Goal: Communication & Community: Answer question/provide support

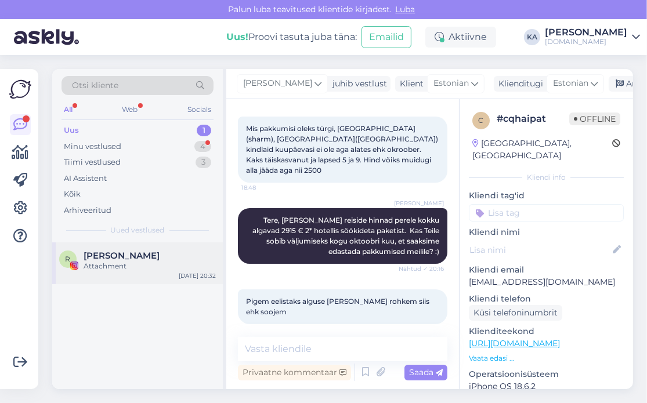
scroll to position [105, 0]
click at [104, 249] on div "R Rauno Kutti Attachment Sep 18 20:32" at bounding box center [137, 263] width 170 height 42
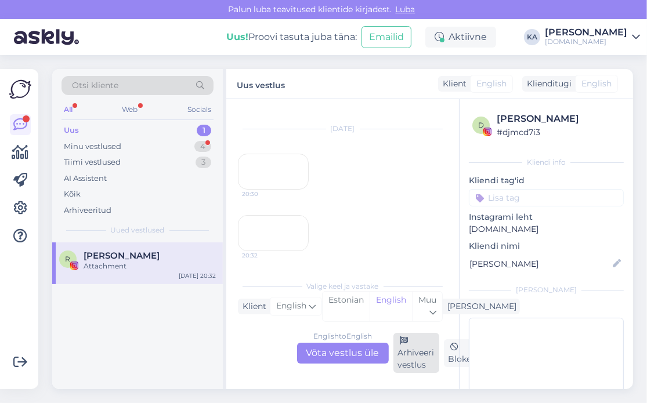
click at [420, 351] on div "Arhiveeri vestlus" at bounding box center [416, 353] width 46 height 40
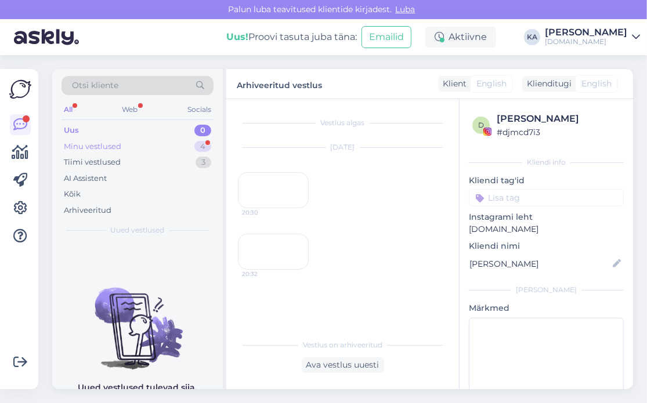
click at [82, 146] on div "Minu vestlused" at bounding box center [92, 147] width 57 height 12
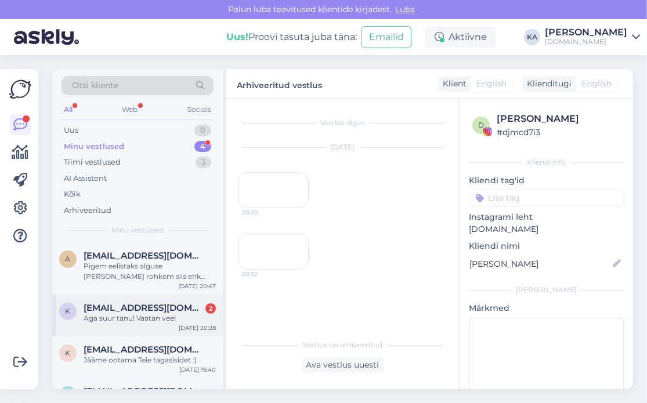
click at [130, 314] on div "Aga suur tänu! Vaatan veel" at bounding box center [150, 318] width 132 height 10
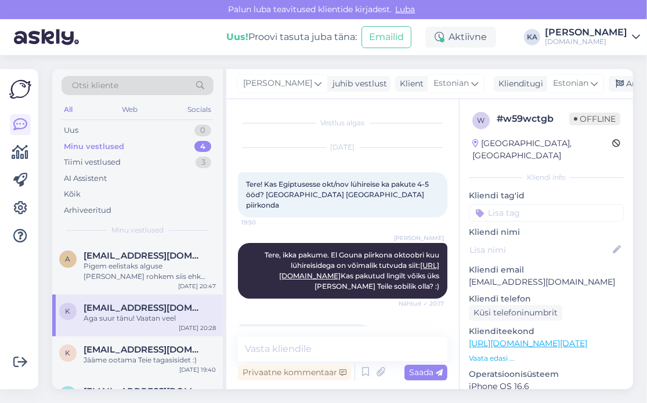
scroll to position [195, 0]
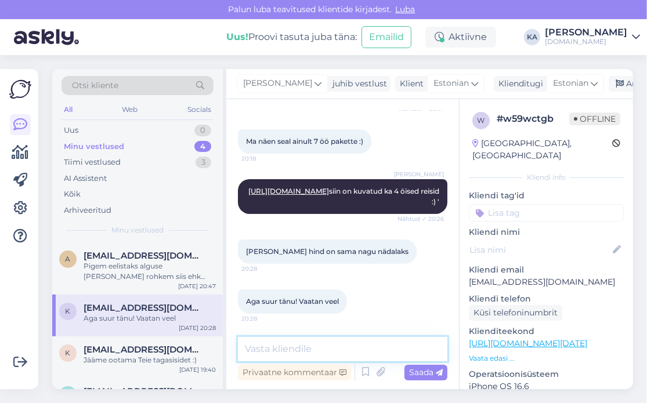
click at [327, 344] on textarea at bounding box center [342, 349] width 209 height 24
click at [324, 343] on textarea at bounding box center [342, 349] width 209 height 24
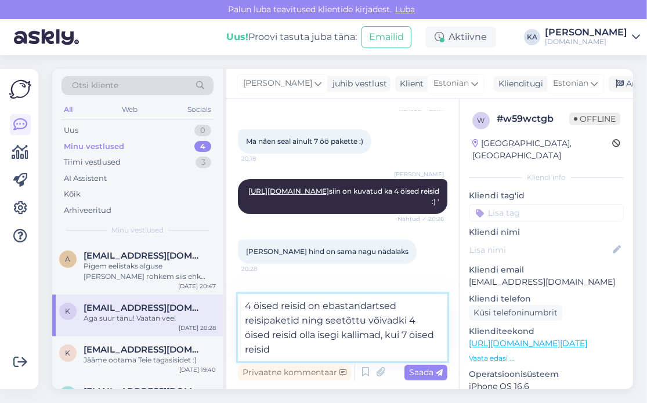
type textarea "4 öised reisid on ebastandartsed reisipaketid ning seetõttu võivadki 4 öised re…"
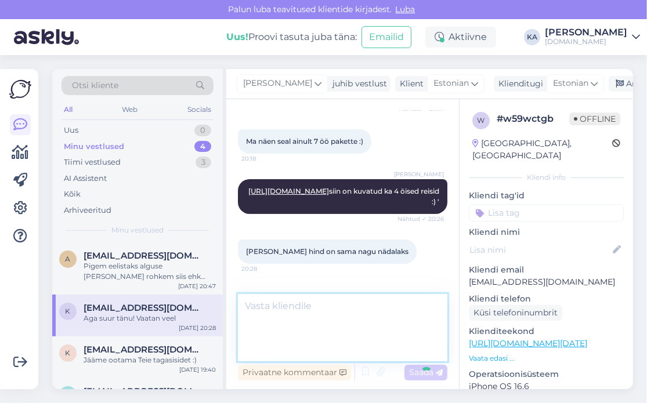
scroll to position [266, 0]
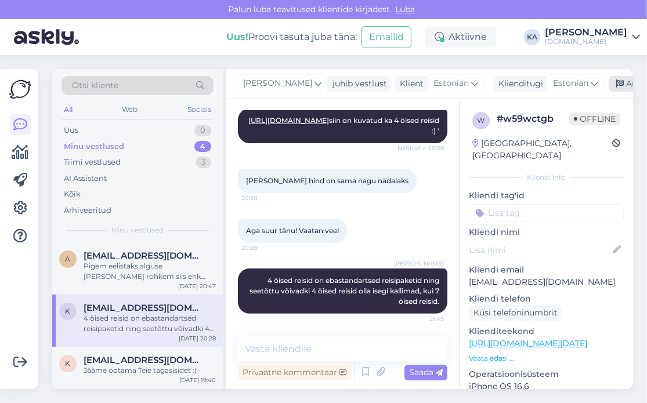
click at [616, 81] on div "Arhiveeri vestlus" at bounding box center [652, 84] width 89 height 16
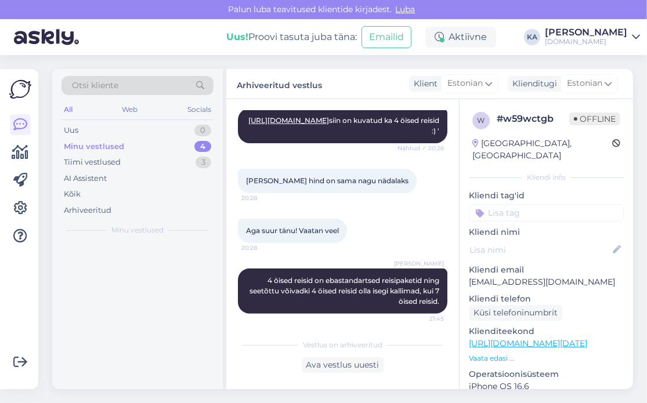
scroll to position [269, 0]
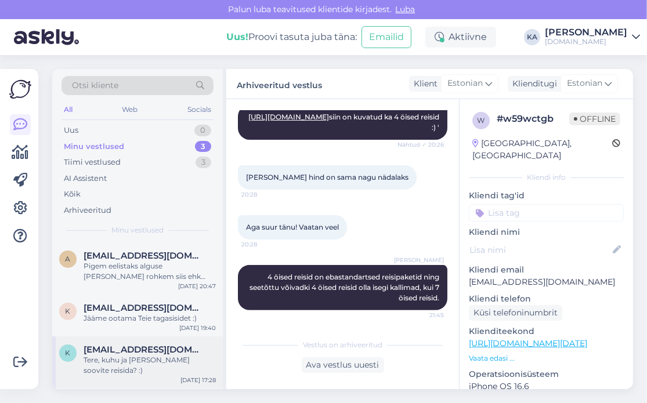
click at [148, 355] on div "Tere, kuhu ja millal soovite reisida? :)" at bounding box center [150, 365] width 132 height 21
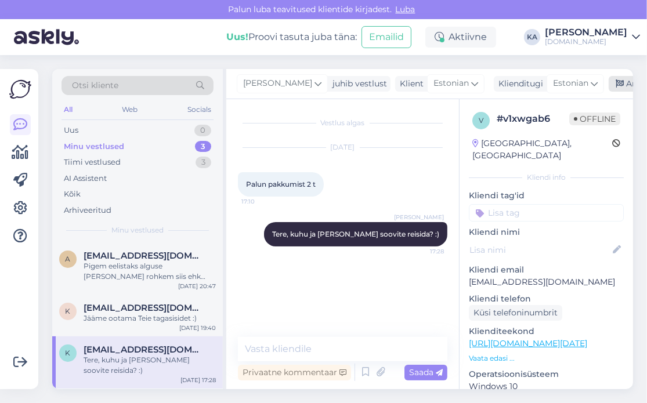
click at [610, 85] on div "Arhiveeri vestlus" at bounding box center [652, 84] width 89 height 16
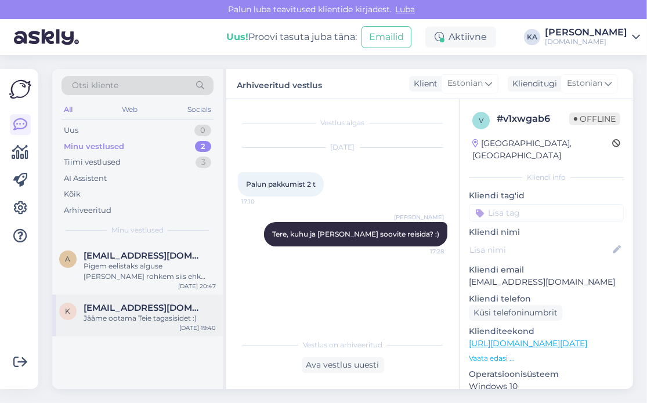
click at [165, 325] on div "k kristaviigimae@gmail.com Jääme ootama Teie tagasisidet :) Sep 18 19:40" at bounding box center [137, 316] width 170 height 42
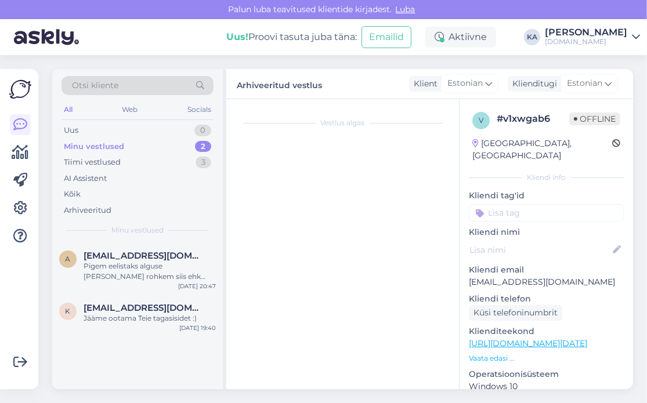
scroll to position [1539, 0]
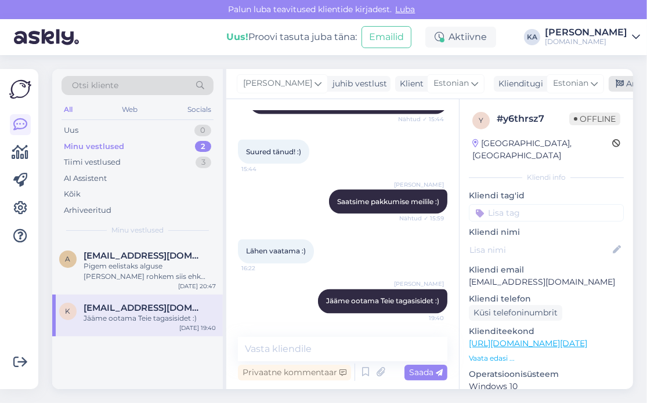
click at [615, 83] on icon at bounding box center [619, 84] width 8 height 8
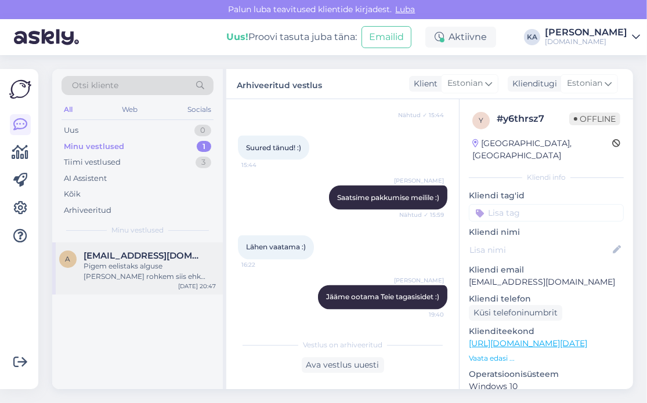
click at [119, 268] on div "Pigem eelistaks alguse poole rohkem siis ehk soojem" at bounding box center [150, 271] width 132 height 21
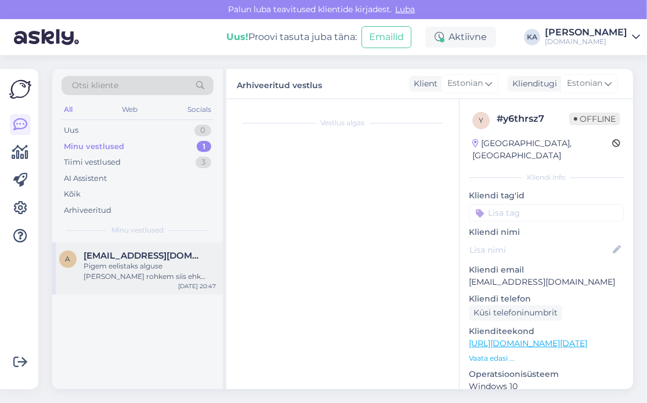
scroll to position [106, 0]
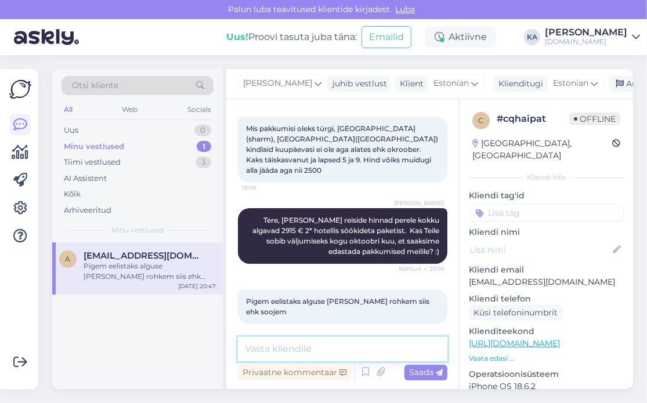
click at [337, 343] on textarea at bounding box center [342, 349] width 209 height 24
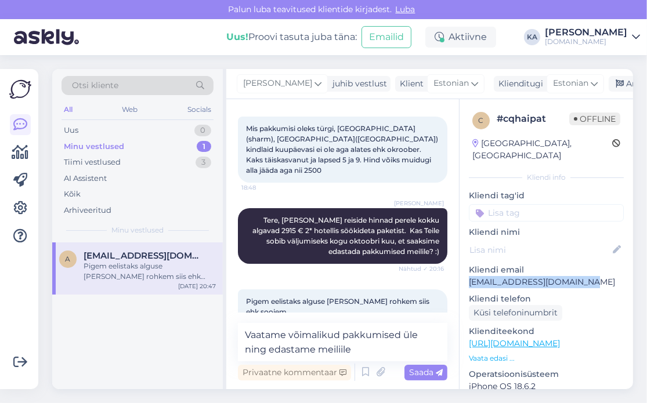
drag, startPoint x: 518, startPoint y: 274, endPoint x: 466, endPoint y: 273, distance: 52.2
click at [466, 273] on div "c # cqhaipat Offline Estonia, Tallinn Kliendi info Kliendi tag'id Kliendi nimi …" at bounding box center [545, 343] width 173 height 489
copy p "annaliisarohtla@gmail.com"
click at [394, 353] on textarea "Vaatame võimalikud pakkumised üle ning edastame meiliile" at bounding box center [342, 342] width 209 height 38
paste textarea "annaliisarohtla@gmail.com"
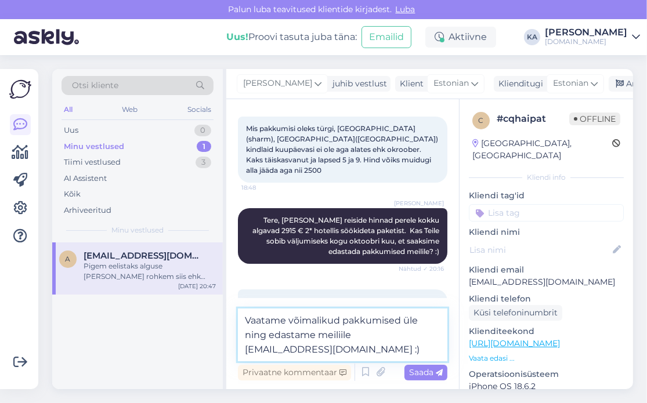
type textarea "Vaatame võimalikud pakkumised üle ning edastame meiliile annaliisarohtla@gmail.…"
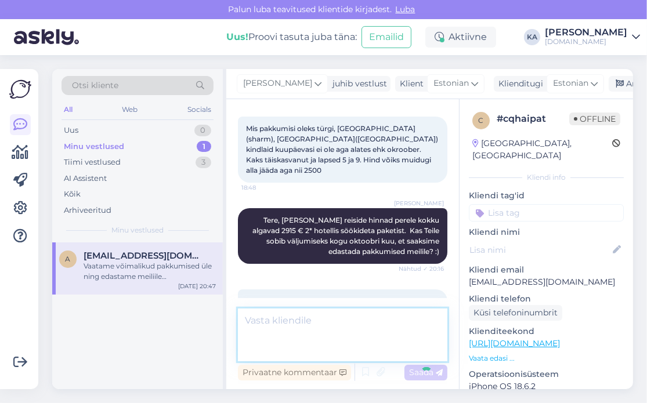
scroll to position [166, 0]
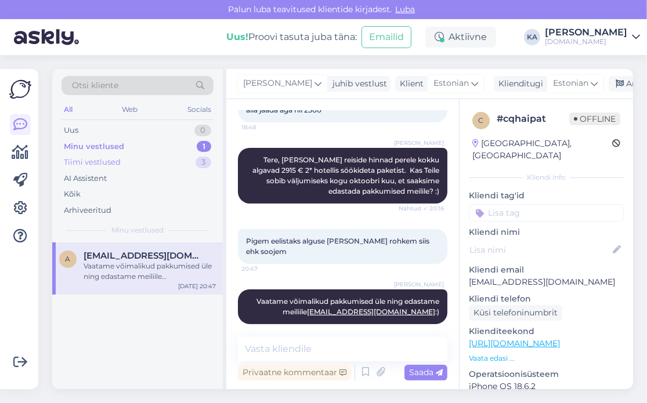
click at [119, 155] on div "Tiimi vestlused 3" at bounding box center [137, 162] width 152 height 16
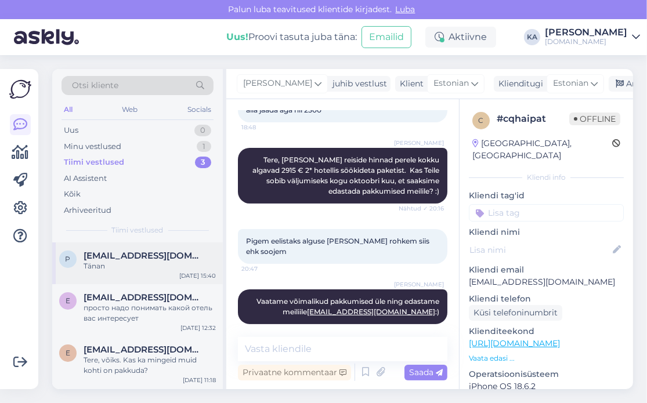
click at [135, 262] on div "Tänan" at bounding box center [150, 266] width 132 height 10
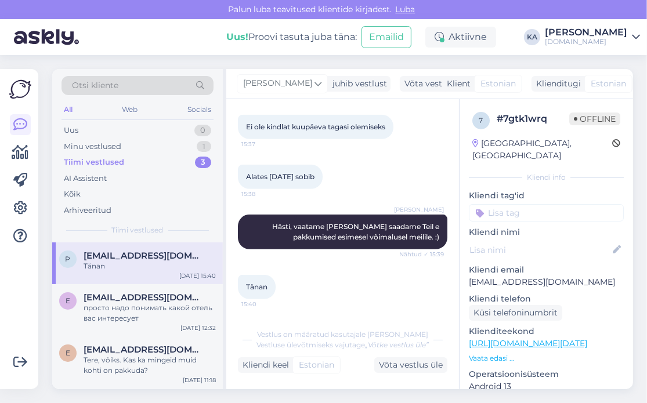
scroll to position [547, 0]
click at [166, 361] on div "Tere, võiks. Kas ka mingeid muid kohti on pakkuda?" at bounding box center [150, 365] width 132 height 21
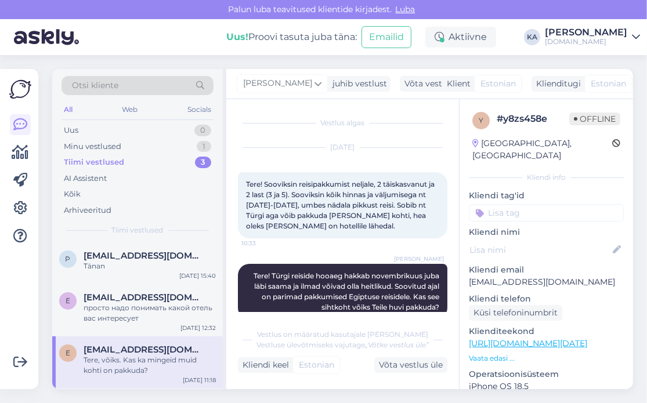
scroll to position [70, 0]
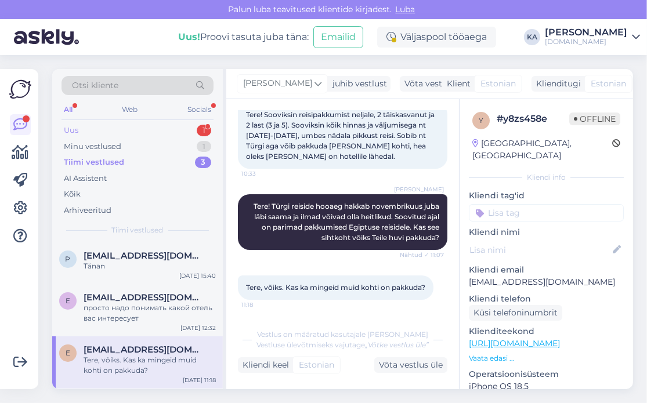
click at [109, 128] on div "Uus 1" at bounding box center [137, 130] width 152 height 16
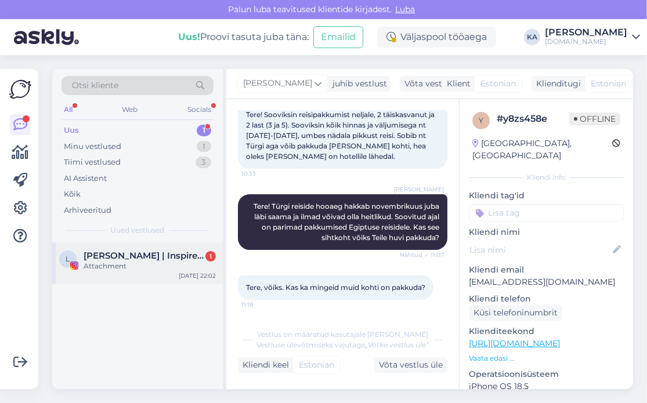
click at [100, 272] on div "L Liis Hein | Inspireerijast elunautleja 1 Attachment Sep 18 22:02" at bounding box center [137, 263] width 170 height 42
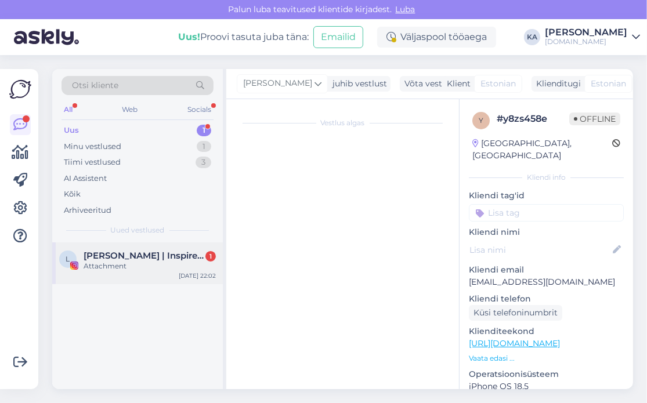
scroll to position [0, 0]
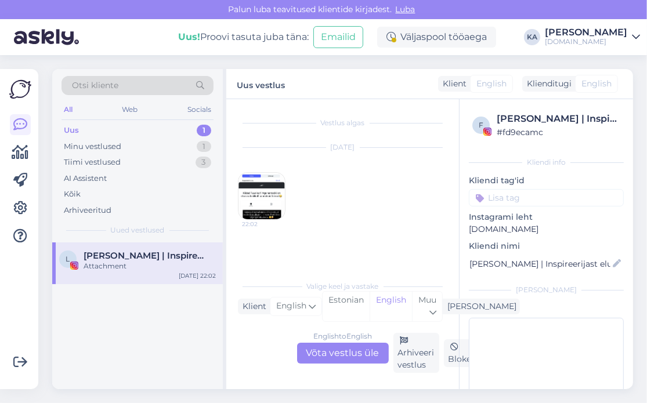
click at [255, 202] on img at bounding box center [261, 196] width 46 height 46
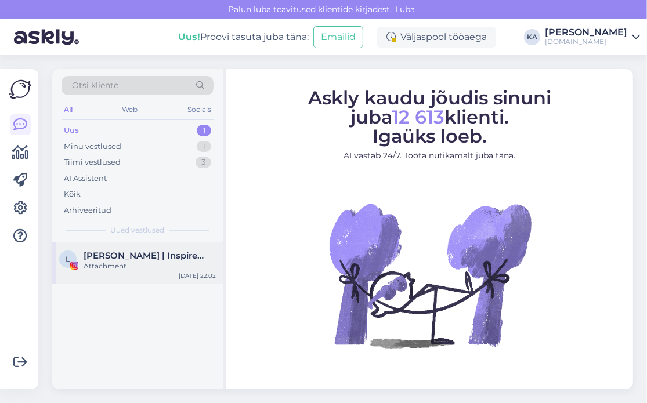
click at [147, 255] on span "[PERSON_NAME] | Inspireerijast elunautleja" at bounding box center [144, 256] width 121 height 10
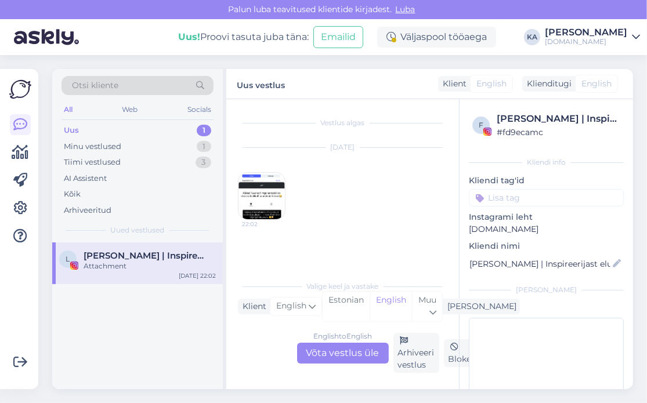
click at [251, 193] on img at bounding box center [261, 196] width 46 height 46
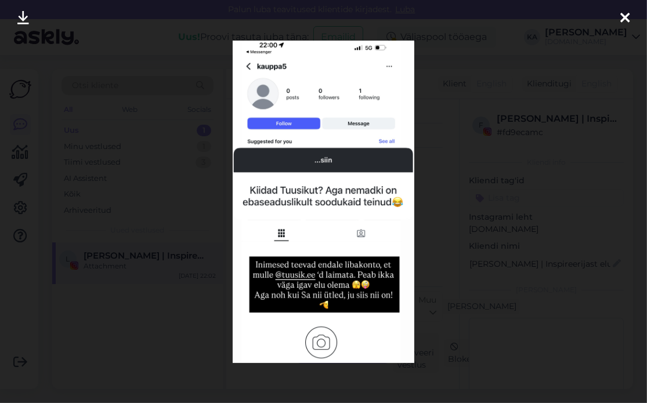
click at [496, 181] on div at bounding box center [323, 201] width 647 height 403
